Goal: Information Seeking & Learning: Learn about a topic

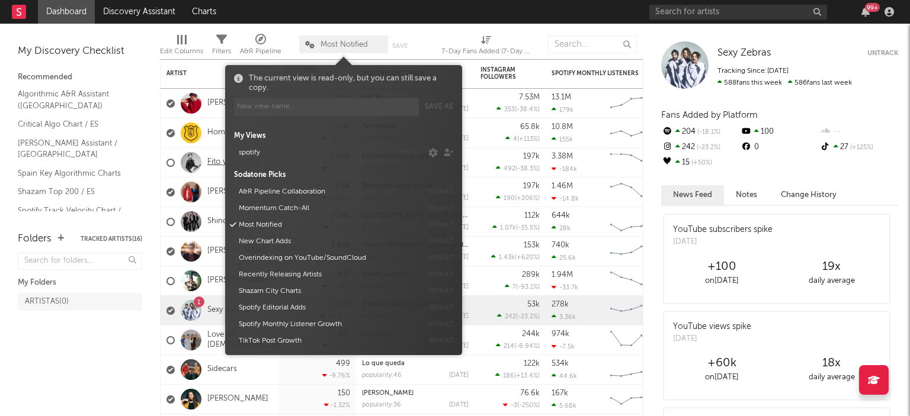
click at [210, 162] on link "Fito y Fitipaldis" at bounding box center [233, 163] width 52 height 10
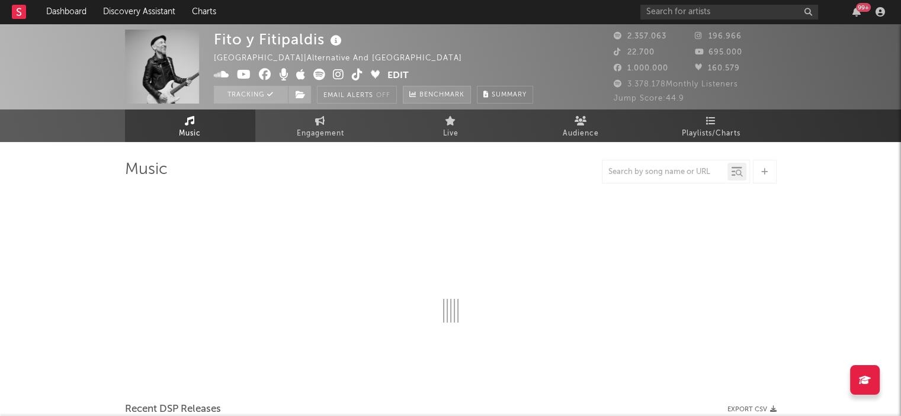
select select "6m"
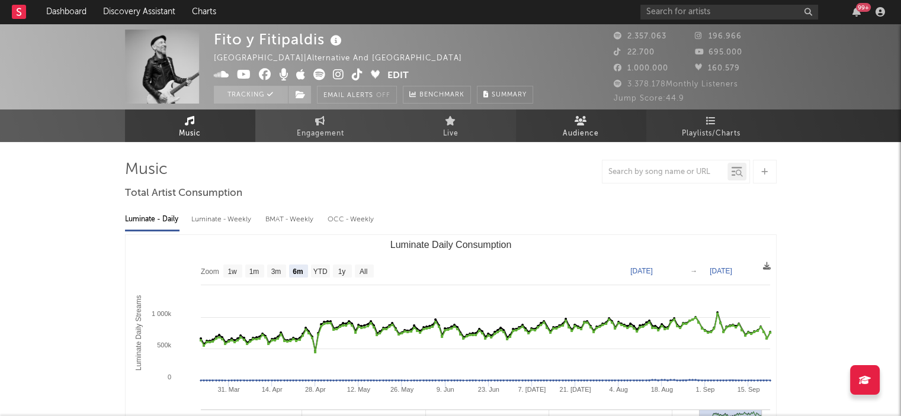
click at [583, 120] on icon at bounding box center [581, 120] width 12 height 9
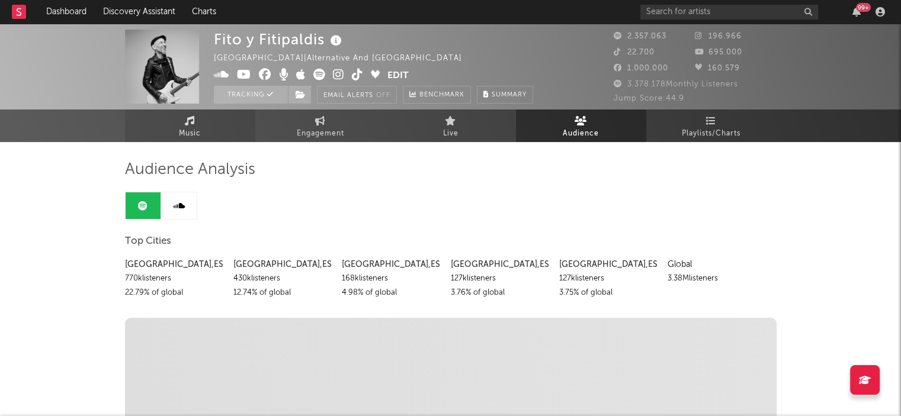
click at [184, 124] on link "Music" at bounding box center [190, 126] width 130 height 33
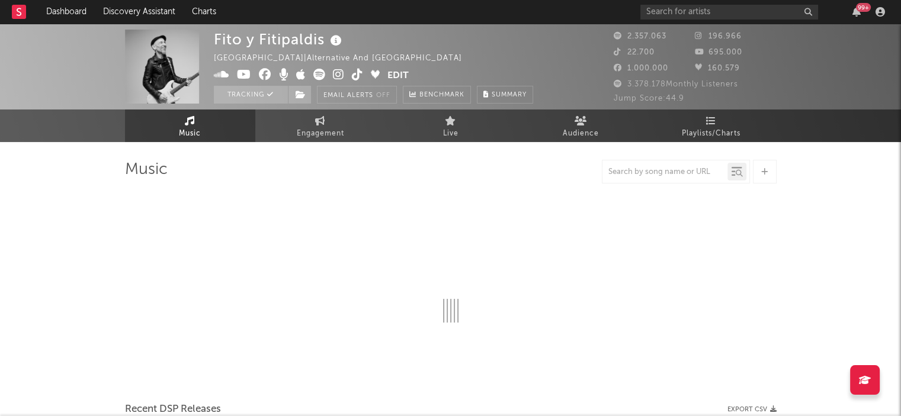
select select "6m"
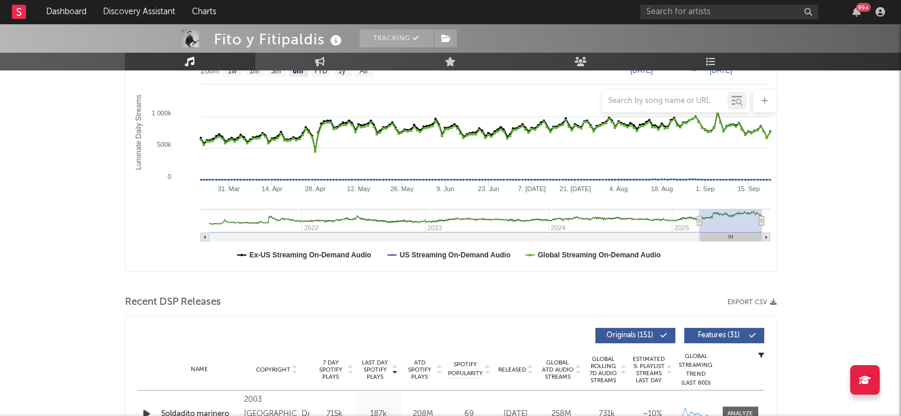
scroll to position [178, 0]
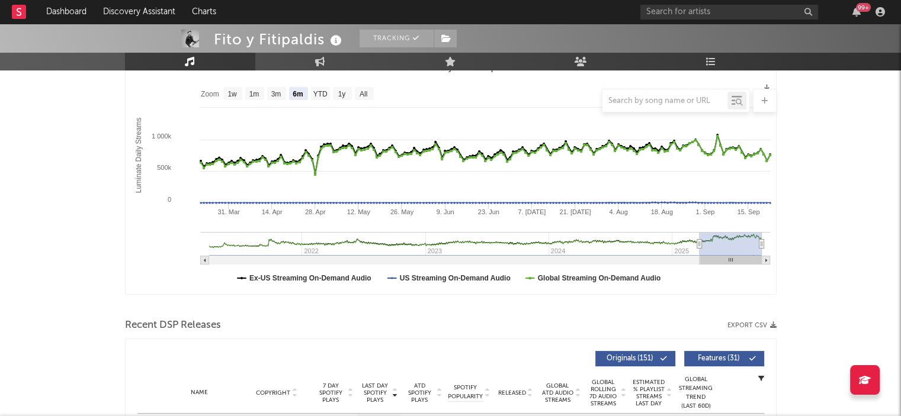
click at [362, 94] on div at bounding box center [451, 101] width 652 height 24
